Goal: Information Seeking & Learning: Check status

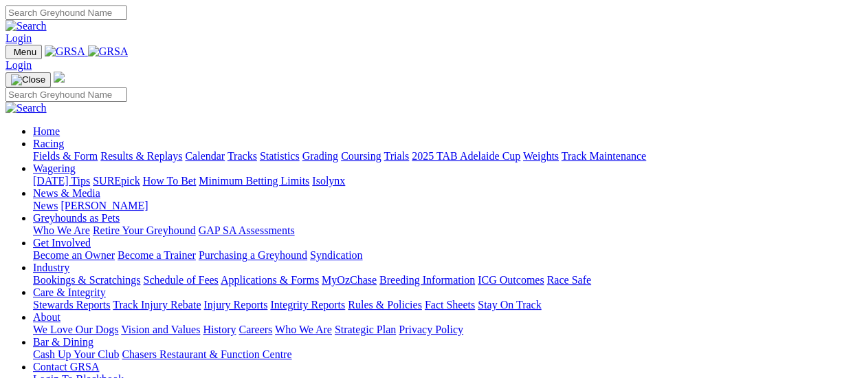
click at [165, 150] on link "Results & Replays" at bounding box center [141, 156] width 82 height 12
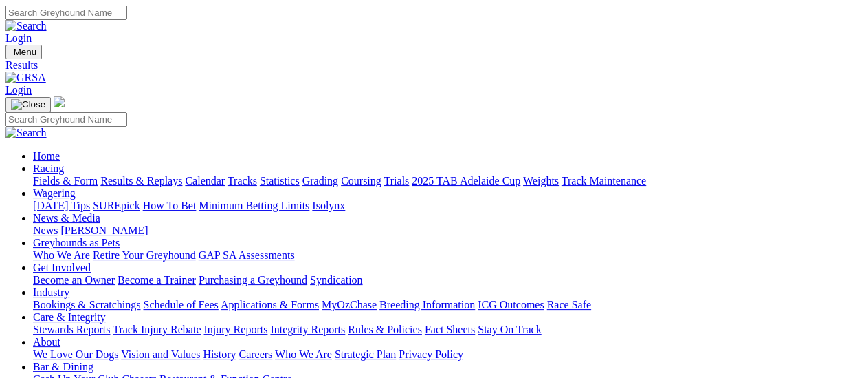
scroll to position [69, 0]
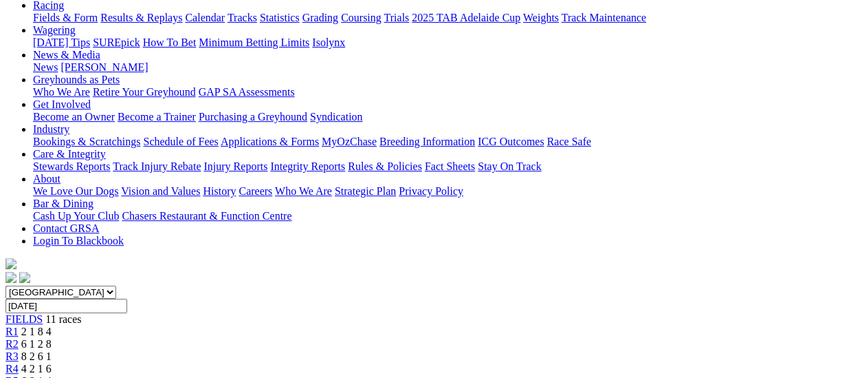
scroll to position [138, 0]
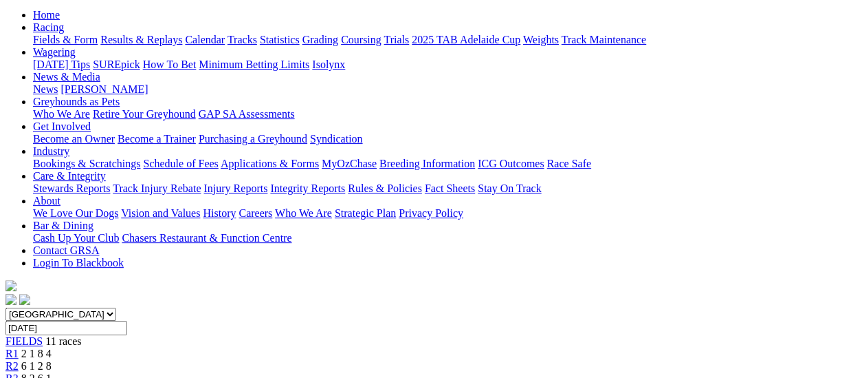
scroll to position [138, 0]
